Goal: Task Accomplishment & Management: Manage account settings

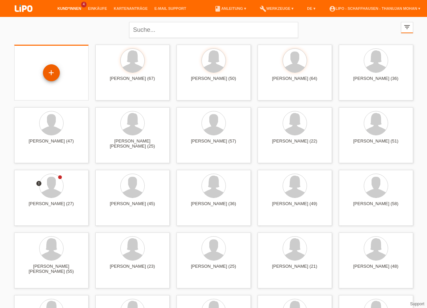
click at [52, 75] on div "+" at bounding box center [51, 72] width 17 height 17
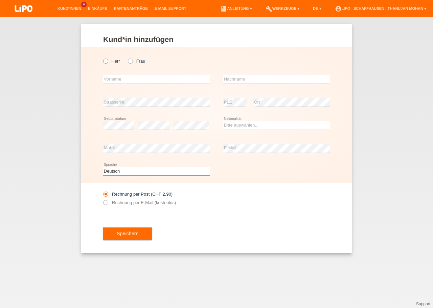
click at [102, 60] on div "[PERSON_NAME] Frau error Vorname error" at bounding box center [216, 115] width 270 height 136
click at [102, 57] on icon at bounding box center [102, 57] width 0 height 0
click at [105, 61] on input "Herr" at bounding box center [105, 60] width 4 height 4
radio input "true"
click at [123, 76] on input "text" at bounding box center [156, 79] width 106 height 8
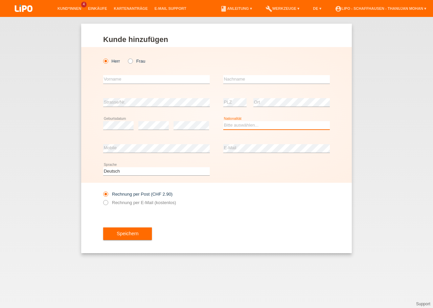
click at [223, 121] on select "Bitte auswählen... Schweiz Deutschland Liechtenstein Österreich ------------ Af…" at bounding box center [276, 125] width 106 height 8
click at [0, 0] on option "Schweiz" at bounding box center [0, 0] width 0 height 0
click at [223, 121] on select "Bitte auswählen... Schweiz Deutschland Liechtenstein Österreich ------------ Af…" at bounding box center [276, 125] width 106 height 8
select select "DE"
click at [0, 0] on option "Deutschland" at bounding box center [0, 0] width 0 height 0
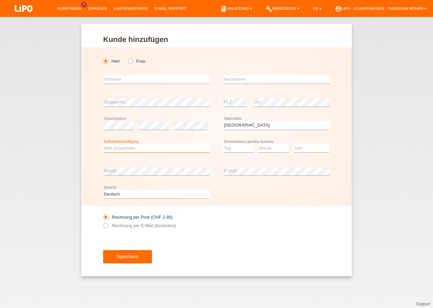
click at [103, 144] on select "Bitte auswählen... C B B - Flüchtlingsstatus Andere" at bounding box center [156, 148] width 106 height 8
select select "B"
click at [0, 0] on option "B" at bounding box center [0, 0] width 0 height 0
click at [223, 144] on select "Tag 01 02 03 04 05 06 07 08 09 10 11" at bounding box center [238, 148] width 30 height 8
select select "10"
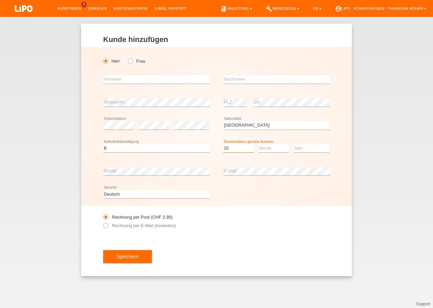
click at [0, 0] on option "10" at bounding box center [0, 0] width 0 height 0
click at [258, 144] on select "Monat 01 02 03 04 05 06 07 08 09 10 11" at bounding box center [273, 148] width 30 height 8
click at [0, 0] on option "06" at bounding box center [0, 0] width 0 height 0
click at [258, 144] on select "Monat 01 02 03 04 05 06 07 08 09 10 11" at bounding box center [273, 148] width 30 height 8
select select "07"
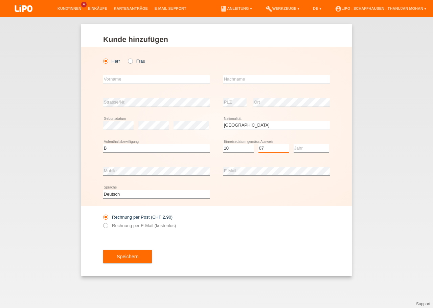
click at [0, 0] on option "07" at bounding box center [0, 0] width 0 height 0
click at [293, 144] on select "Jahr 2025 2024 2023 2022 2021 2020 2019 2018 2017 2016 2015 2014 2013 2012 2011…" at bounding box center [310, 148] width 35 height 8
select select "2023"
click at [0, 0] on option "2023" at bounding box center [0, 0] width 0 height 0
click at [144, 80] on input "text" at bounding box center [156, 79] width 106 height 8
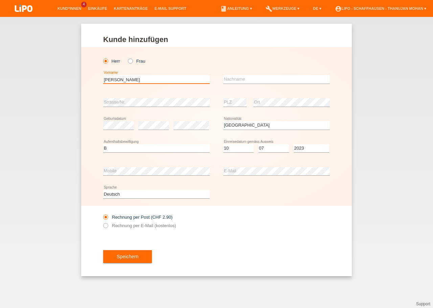
type input "Jochen Hans"
click at [244, 76] on input "text" at bounding box center [276, 79] width 106 height 8
type input "Jäckle"
click at [279, 226] on div "Rechnung per Post (CHF 2.90) Rechnung per E-Mail (kostenlos)" at bounding box center [216, 221] width 226 height 31
click at [132, 225] on label "Rechnung per E-Mail (kostenlos)" at bounding box center [139, 225] width 73 height 5
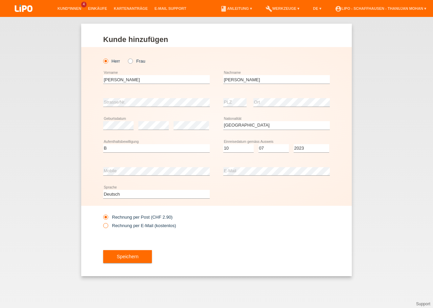
click at [107, 225] on input "Rechnung per E-Mail (kostenlos)" at bounding box center [105, 227] width 4 height 8
radio input "true"
click at [127, 259] on span "Speichern" at bounding box center [128, 256] width 22 height 5
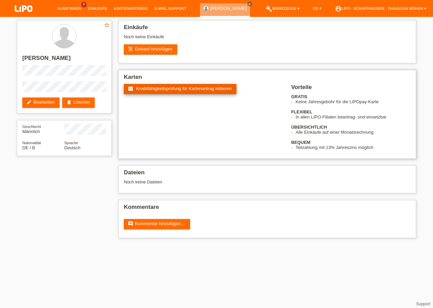
click at [139, 91] on span "Kreditfähigkeitsprüfung für Kartenantrag initiieren" at bounding box center [184, 88] width 96 height 5
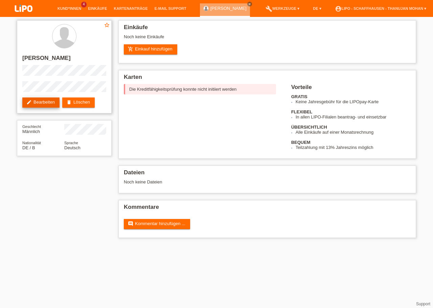
click at [53, 106] on link "edit Bearbeiten" at bounding box center [40, 102] width 37 height 10
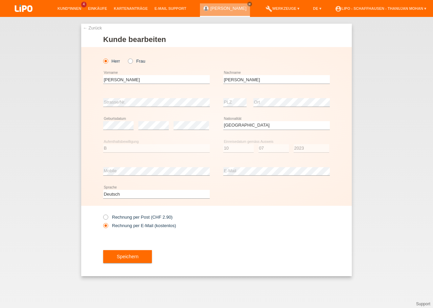
select select "DE"
select select "B"
select select "10"
select select "07"
select select "2023"
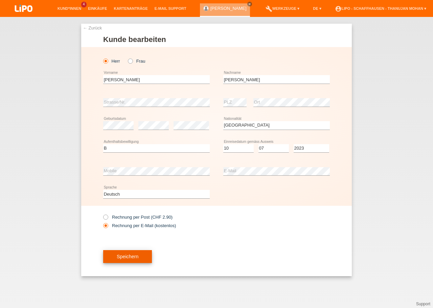
click at [123, 257] on span "Speichern" at bounding box center [128, 256] width 22 height 5
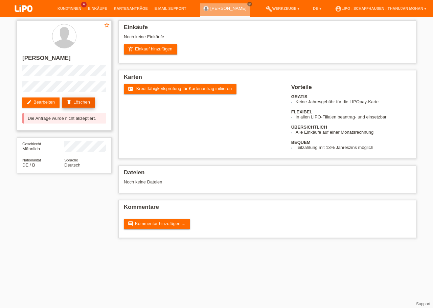
click at [71, 103] on icon "delete" at bounding box center [68, 101] width 5 height 5
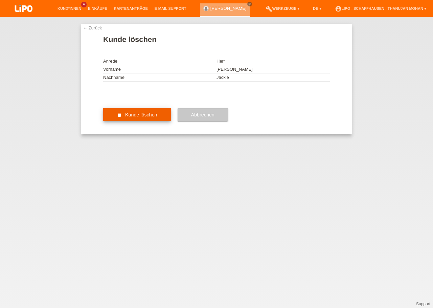
click at [138, 117] on span "Kunde löschen" at bounding box center [141, 114] width 32 height 5
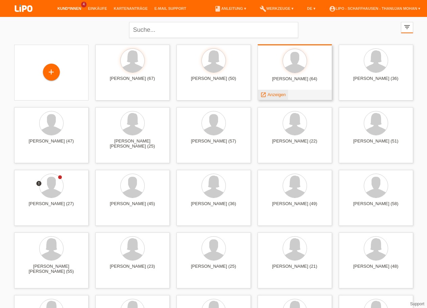
click at [275, 96] on span "Anzeigen" at bounding box center [276, 94] width 18 height 5
